Goal: Transaction & Acquisition: Purchase product/service

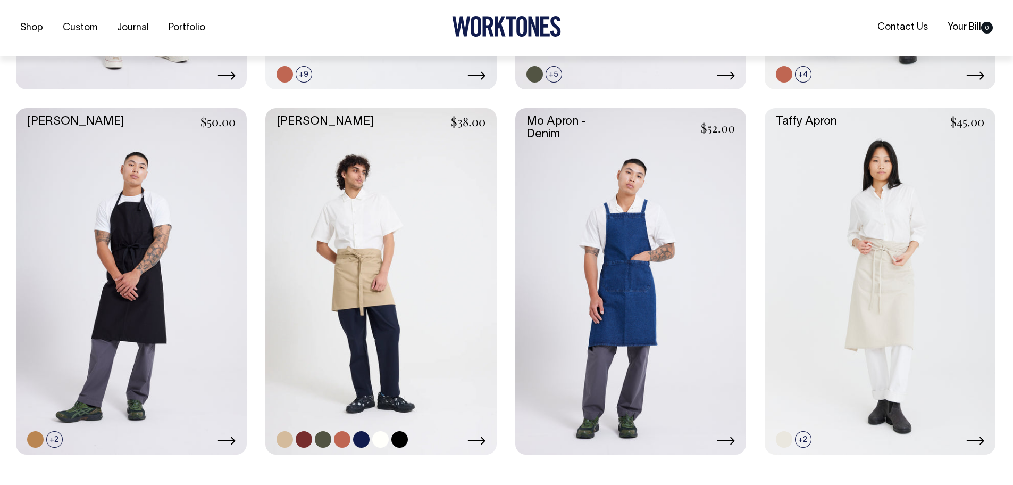
scroll to position [585, 0]
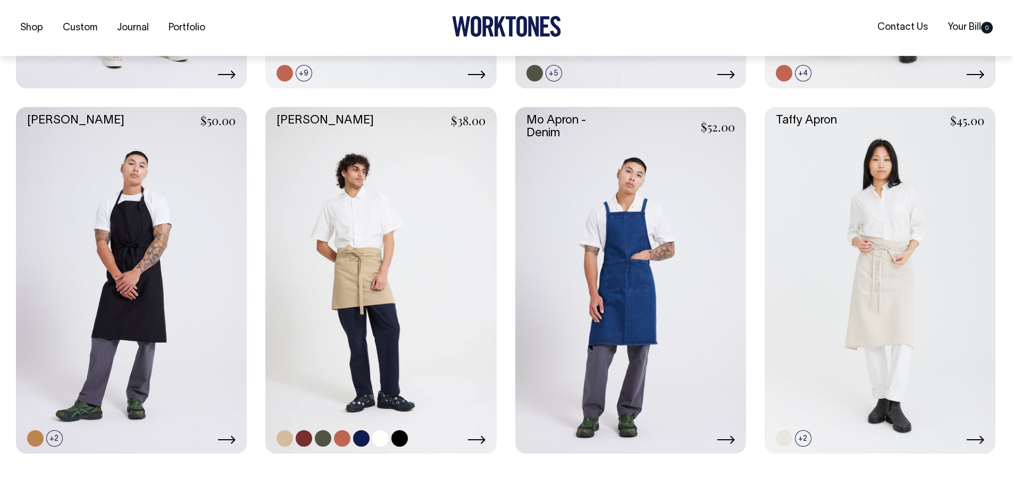
click at [392, 310] on link at bounding box center [380, 280] width 231 height 346
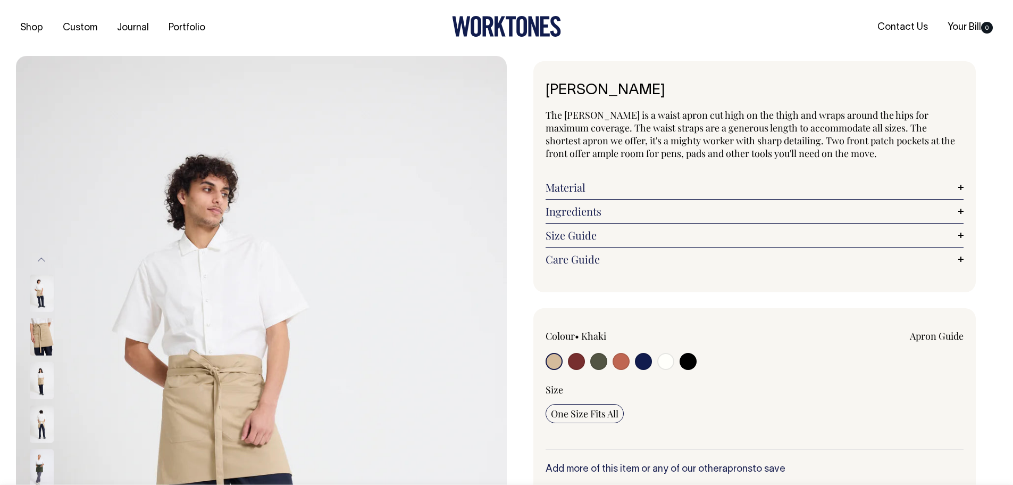
click at [601, 360] on input "radio" at bounding box center [598, 361] width 17 height 17
radio input "true"
select select "Olive"
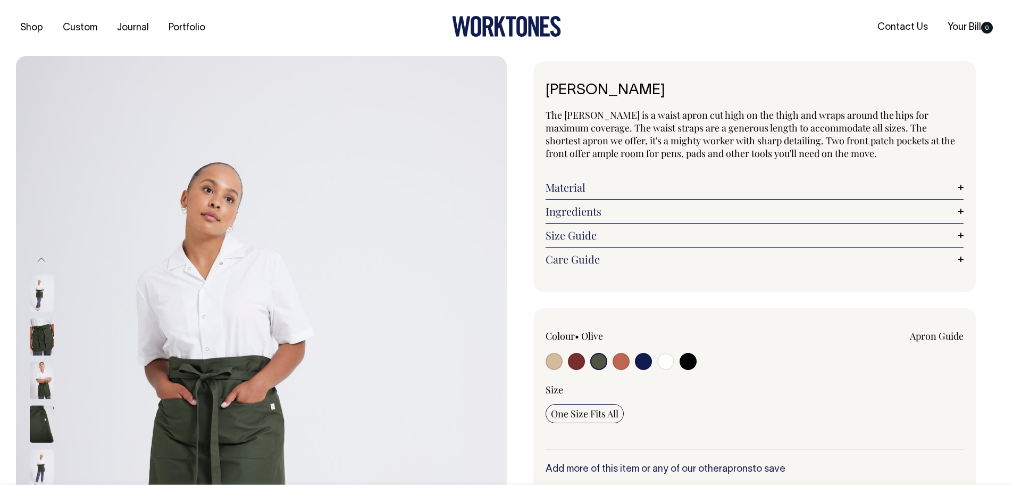
click at [561, 361] on input "radio" at bounding box center [554, 361] width 17 height 17
radio input "true"
select select "Khaki"
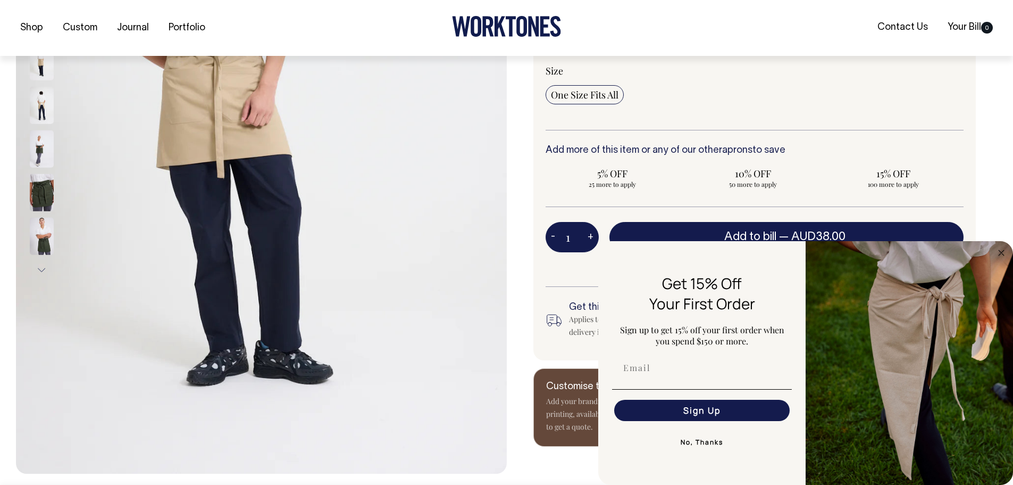
scroll to position [319, 0]
click at [1000, 253] on circle "Close dialog" at bounding box center [1002, 252] width 12 height 12
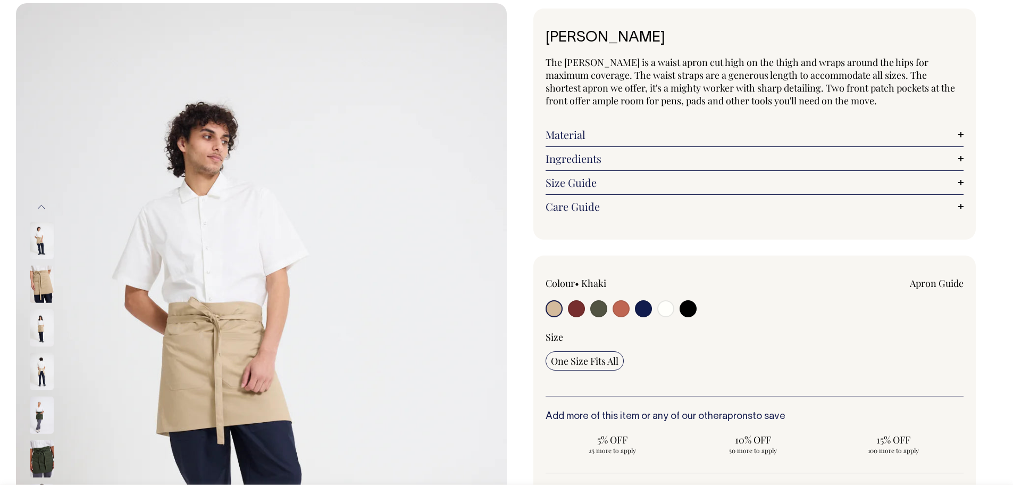
scroll to position [53, 0]
click at [546, 311] on label at bounding box center [554, 309] width 17 height 20
click at [546, 311] on input "radio" at bounding box center [554, 307] width 17 height 17
click at [554, 304] on input "radio" at bounding box center [554, 307] width 17 height 17
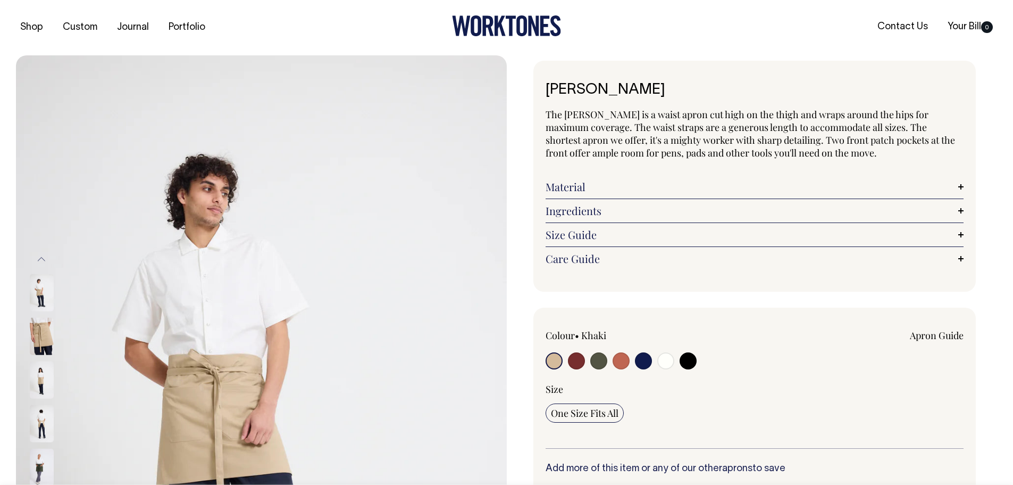
scroll to position [0, 0]
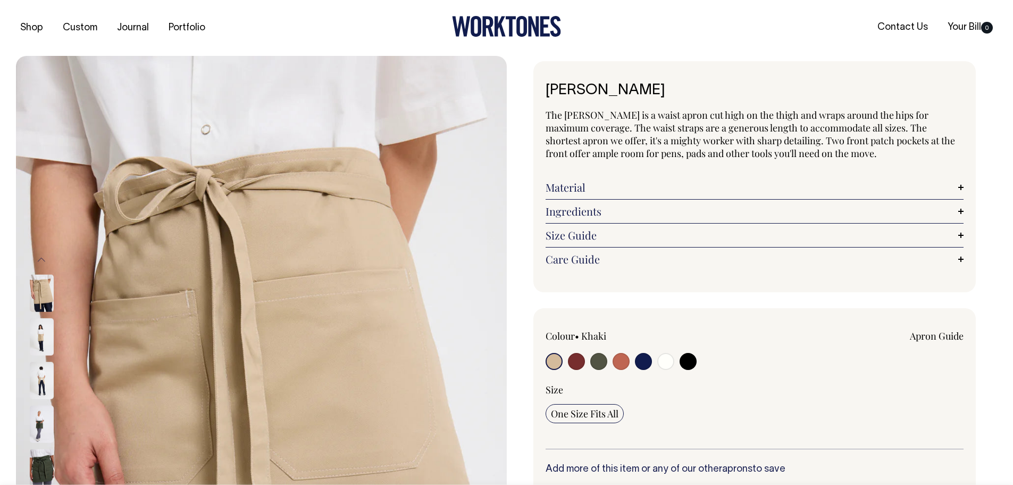
click at [43, 344] on img at bounding box center [42, 336] width 24 height 37
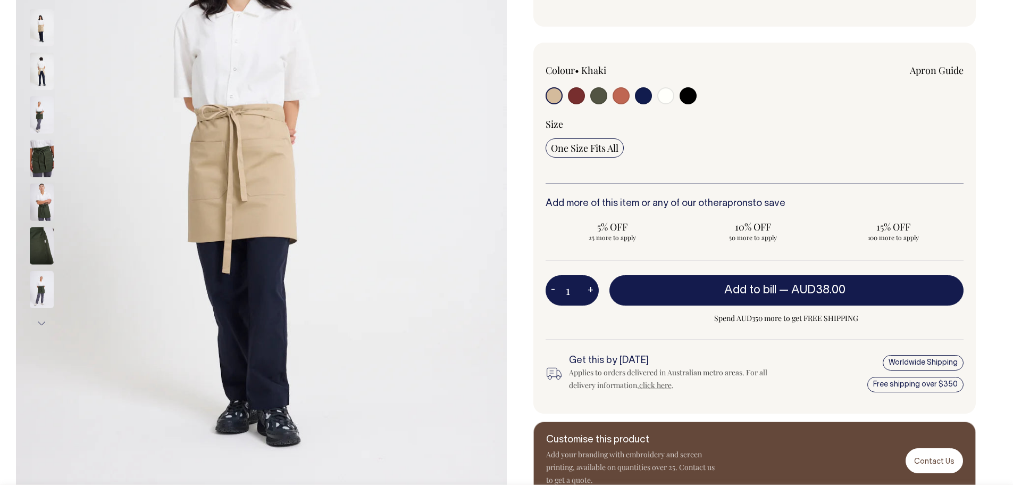
scroll to position [266, 0]
click at [594, 92] on input "radio" at bounding box center [598, 95] width 17 height 17
radio input "true"
select select "Olive"
